Goal: Find specific page/section: Find specific page/section

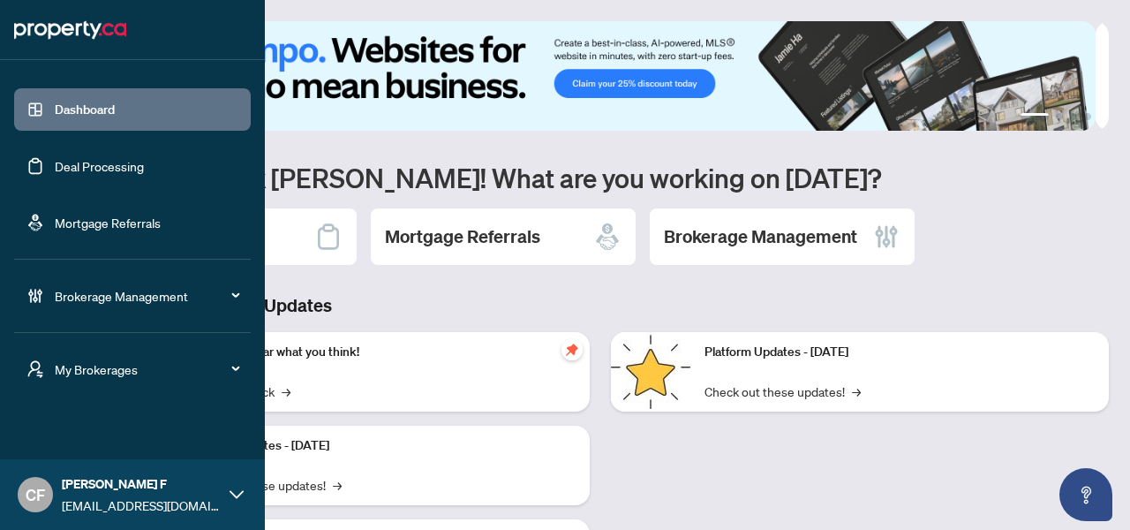
click at [99, 376] on span "My Brokerages" at bounding box center [147, 368] width 184 height 19
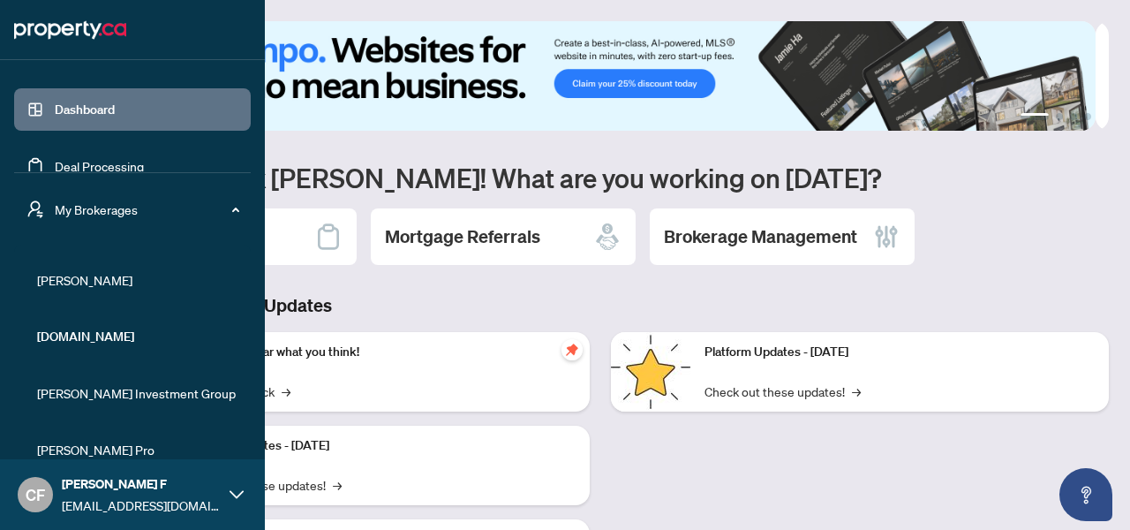
click at [91, 276] on span "RAHR" at bounding box center [137, 279] width 201 height 19
